Goal: Use online tool/utility

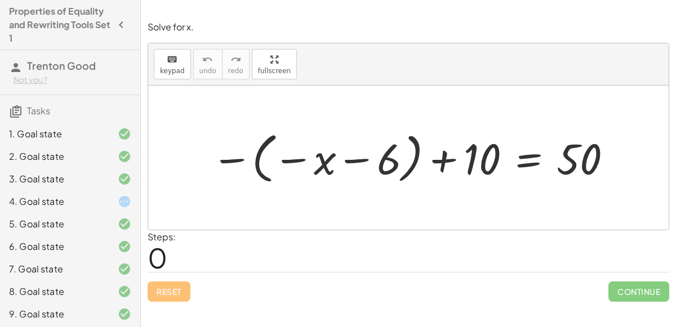
scroll to position [69, 0]
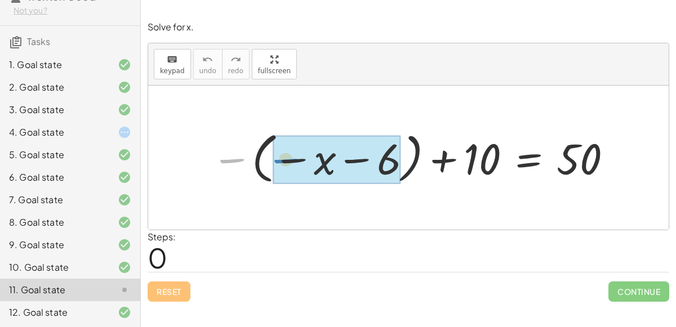
drag, startPoint x: 236, startPoint y: 159, endPoint x: 290, endPoint y: 159, distance: 54.1
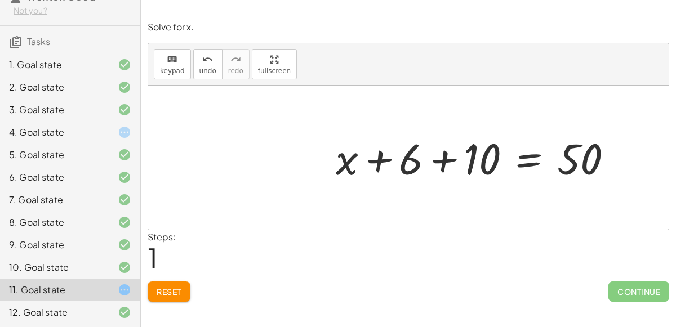
click at [429, 161] on div at bounding box center [479, 158] width 298 height 56
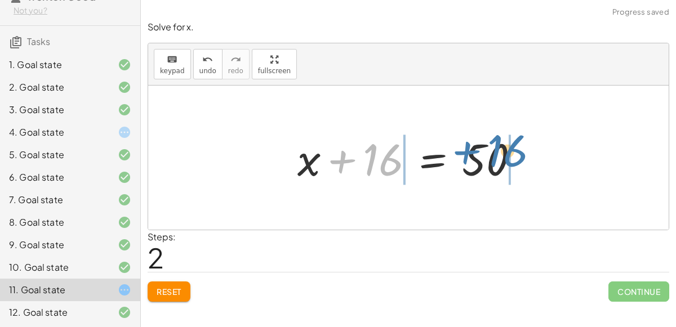
drag, startPoint x: 376, startPoint y: 161, endPoint x: 500, endPoint y: 153, distance: 124.2
click at [500, 153] on div at bounding box center [413, 158] width 242 height 58
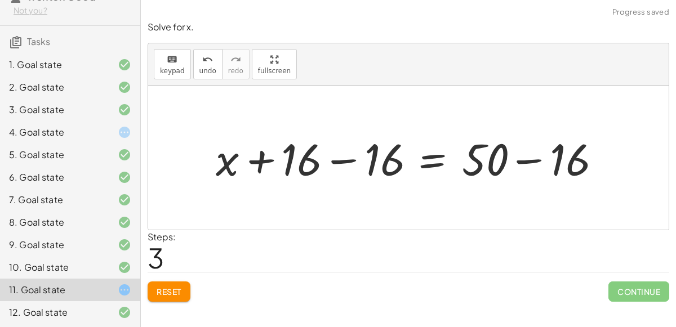
click at [485, 157] on div at bounding box center [412, 158] width 407 height 58
click at [508, 162] on div at bounding box center [412, 158] width 407 height 58
click at [525, 161] on div at bounding box center [412, 158] width 407 height 58
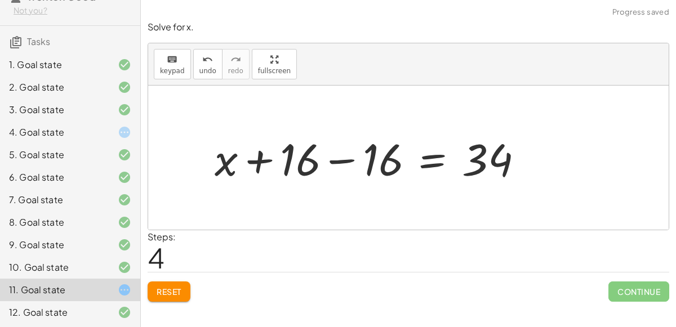
click at [353, 159] on div at bounding box center [373, 158] width 329 height 58
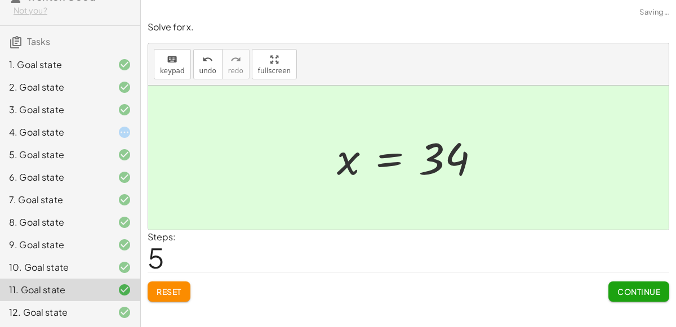
click at [101, 128] on div at bounding box center [116, 133] width 32 height 14
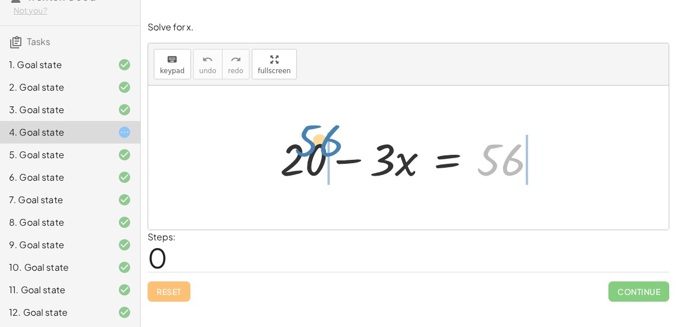
drag, startPoint x: 493, startPoint y: 158, endPoint x: 305, endPoint y: 160, distance: 187.7
click at [305, 160] on div at bounding box center [412, 158] width 277 height 58
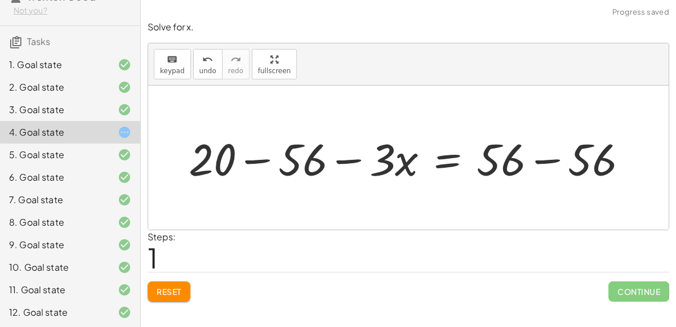
click at [290, 161] on div at bounding box center [413, 158] width 460 height 58
click at [558, 161] on div at bounding box center [432, 158] width 406 height 58
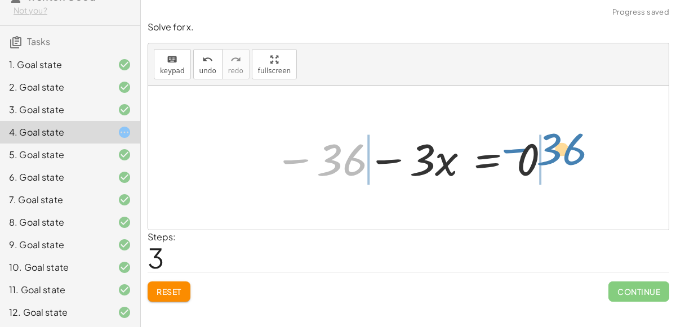
drag, startPoint x: 327, startPoint y: 161, endPoint x: 548, endPoint y: 151, distance: 221.2
click at [548, 151] on div at bounding box center [413, 158] width 289 height 58
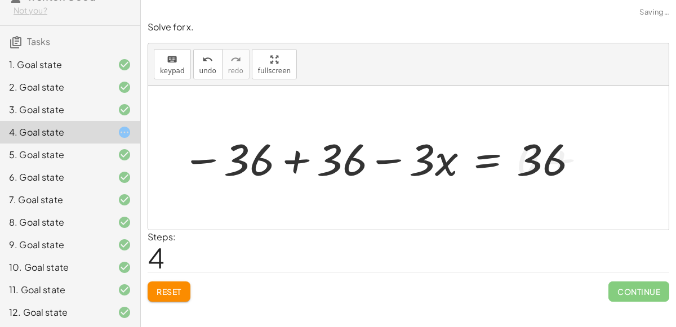
click at [533, 162] on div at bounding box center [381, 158] width 410 height 58
click at [309, 171] on div at bounding box center [381, 158] width 410 height 58
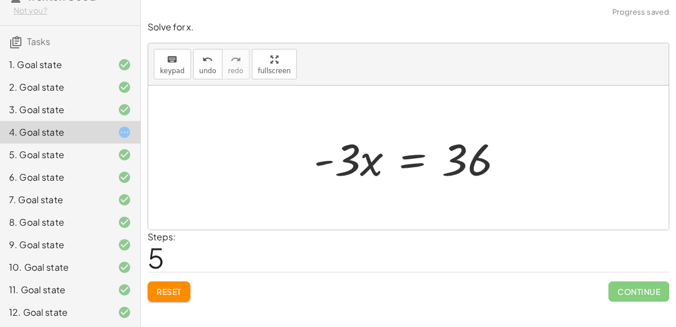
click at [409, 164] on div at bounding box center [413, 158] width 210 height 58
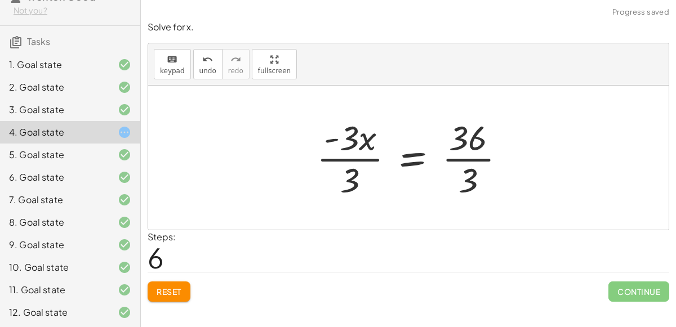
click at [350, 164] on div at bounding box center [415, 157] width 209 height 87
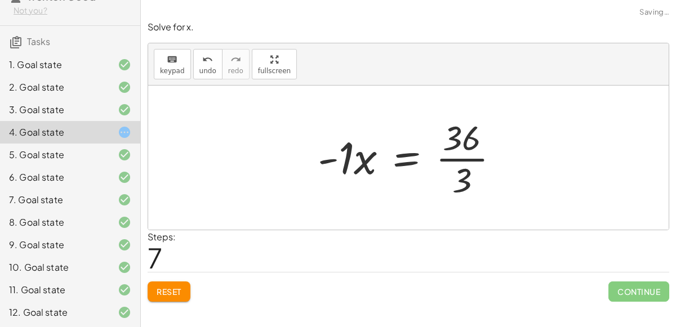
click at [495, 162] on div at bounding box center [413, 157] width 202 height 87
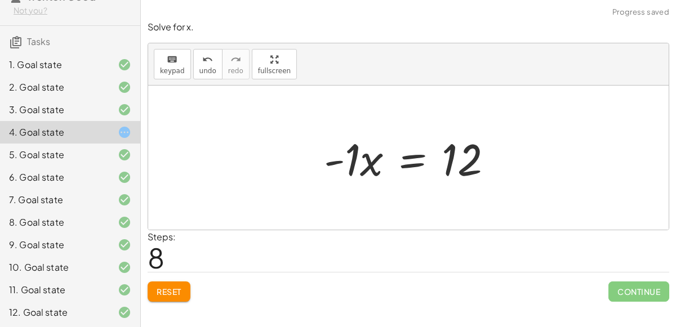
click at [415, 164] on div at bounding box center [412, 158] width 189 height 58
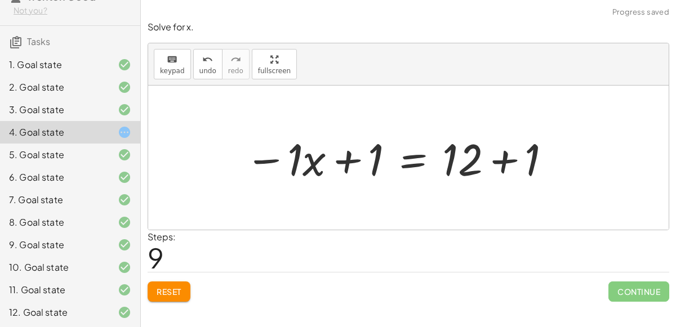
click at [352, 167] on div at bounding box center [399, 158] width 318 height 58
click at [334, 169] on div at bounding box center [399, 158] width 318 height 58
click at [496, 146] on div at bounding box center [399, 158] width 318 height 58
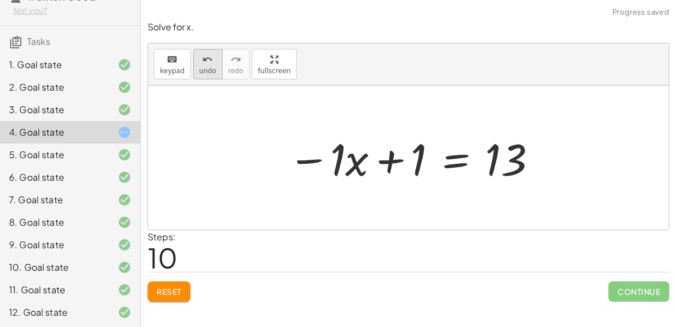
click at [202, 70] on span "undo" at bounding box center [208, 71] width 17 height 8
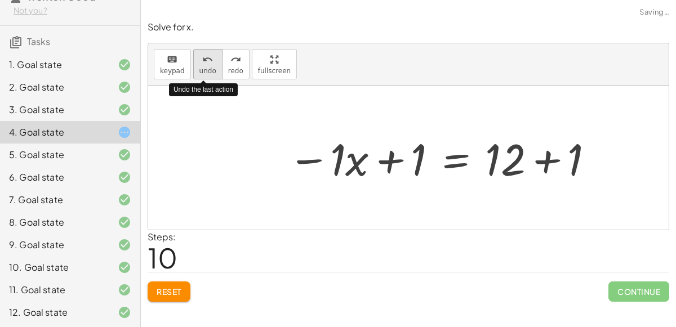
click at [202, 70] on span "undo" at bounding box center [208, 71] width 17 height 8
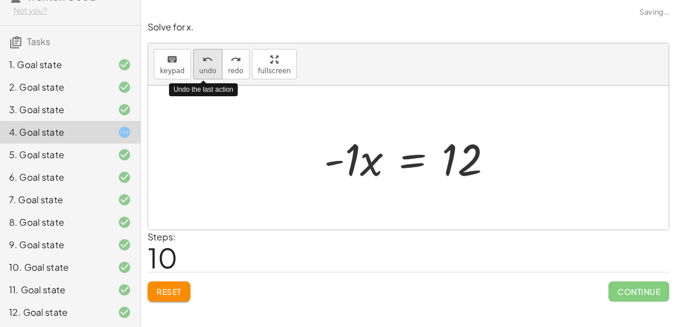
click at [202, 70] on span "undo" at bounding box center [208, 71] width 17 height 8
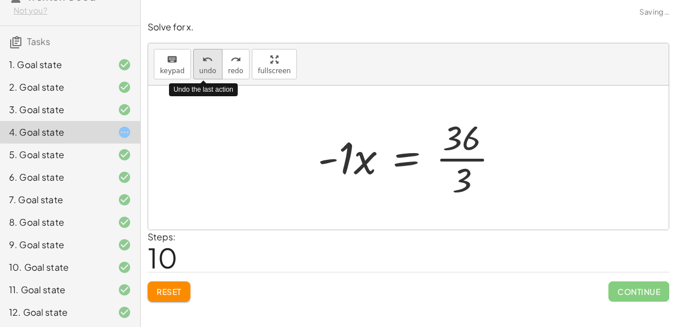
click at [202, 70] on span "undo" at bounding box center [208, 71] width 17 height 8
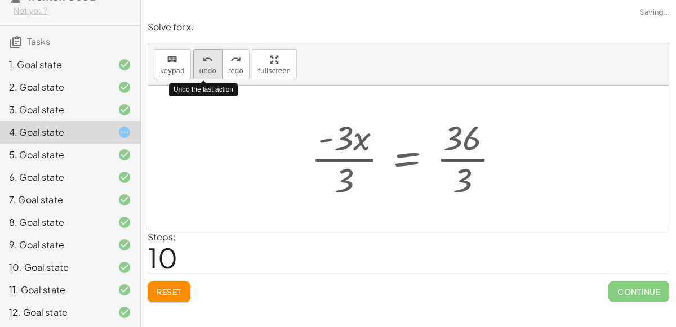
click at [202, 70] on span "undo" at bounding box center [208, 71] width 17 height 8
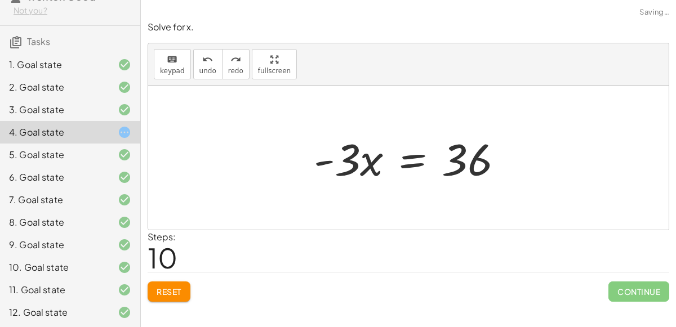
click at [418, 158] on div at bounding box center [413, 158] width 210 height 58
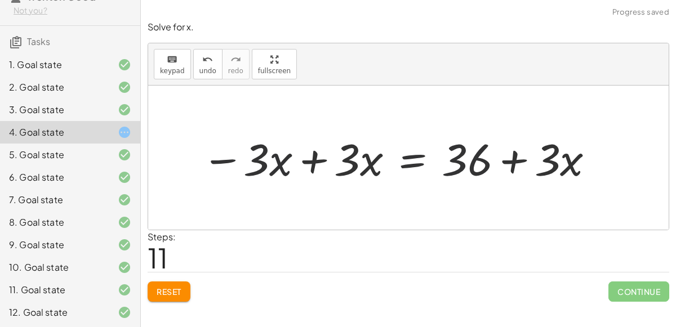
click at [355, 163] on div at bounding box center [399, 158] width 406 height 58
click at [325, 162] on div at bounding box center [399, 158] width 406 height 58
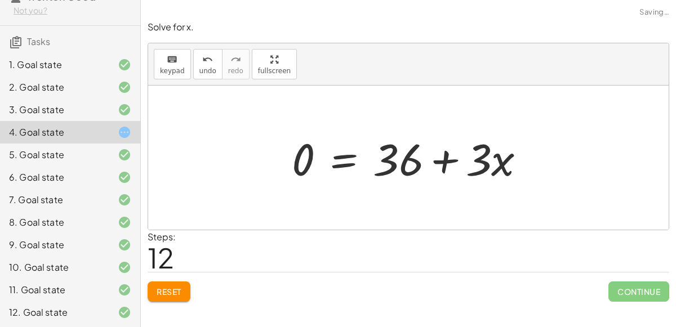
click at [458, 166] on div at bounding box center [413, 158] width 254 height 58
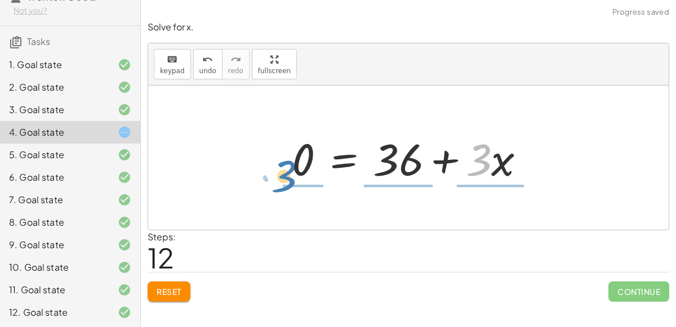
drag, startPoint x: 485, startPoint y: 167, endPoint x: 289, endPoint y: 183, distance: 196.2
click at [289, 183] on div at bounding box center [413, 158] width 254 height 58
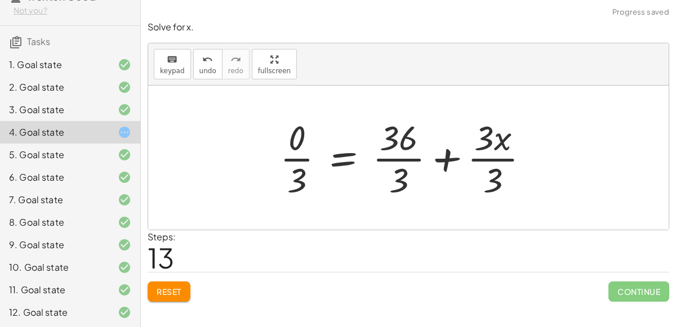
click at [300, 159] on div at bounding box center [408, 157] width 269 height 87
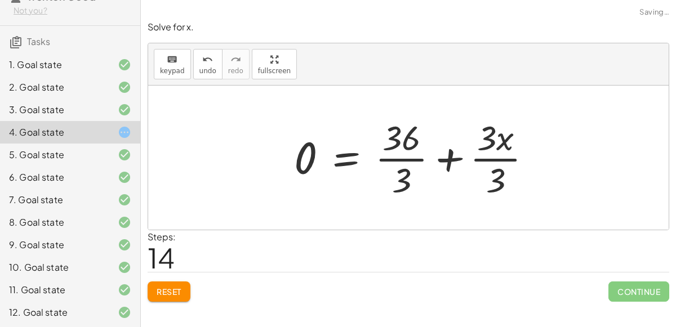
click at [395, 166] on div at bounding box center [418, 157] width 258 height 87
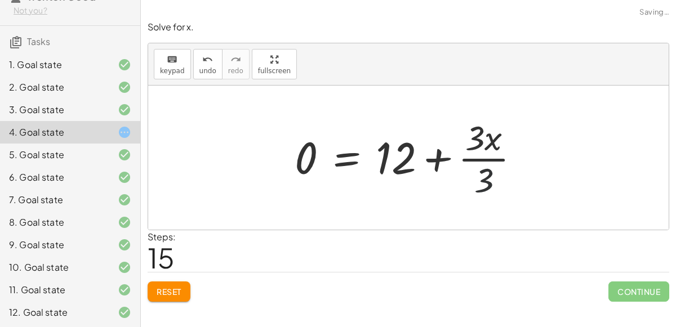
drag, startPoint x: 482, startPoint y: 169, endPoint x: 487, endPoint y: 161, distance: 9.9
click at [487, 161] on div at bounding box center [412, 157] width 246 height 87
click at [487, 161] on div at bounding box center [413, 157] width 246 height 87
